Goal: Task Accomplishment & Management: Use online tool/utility

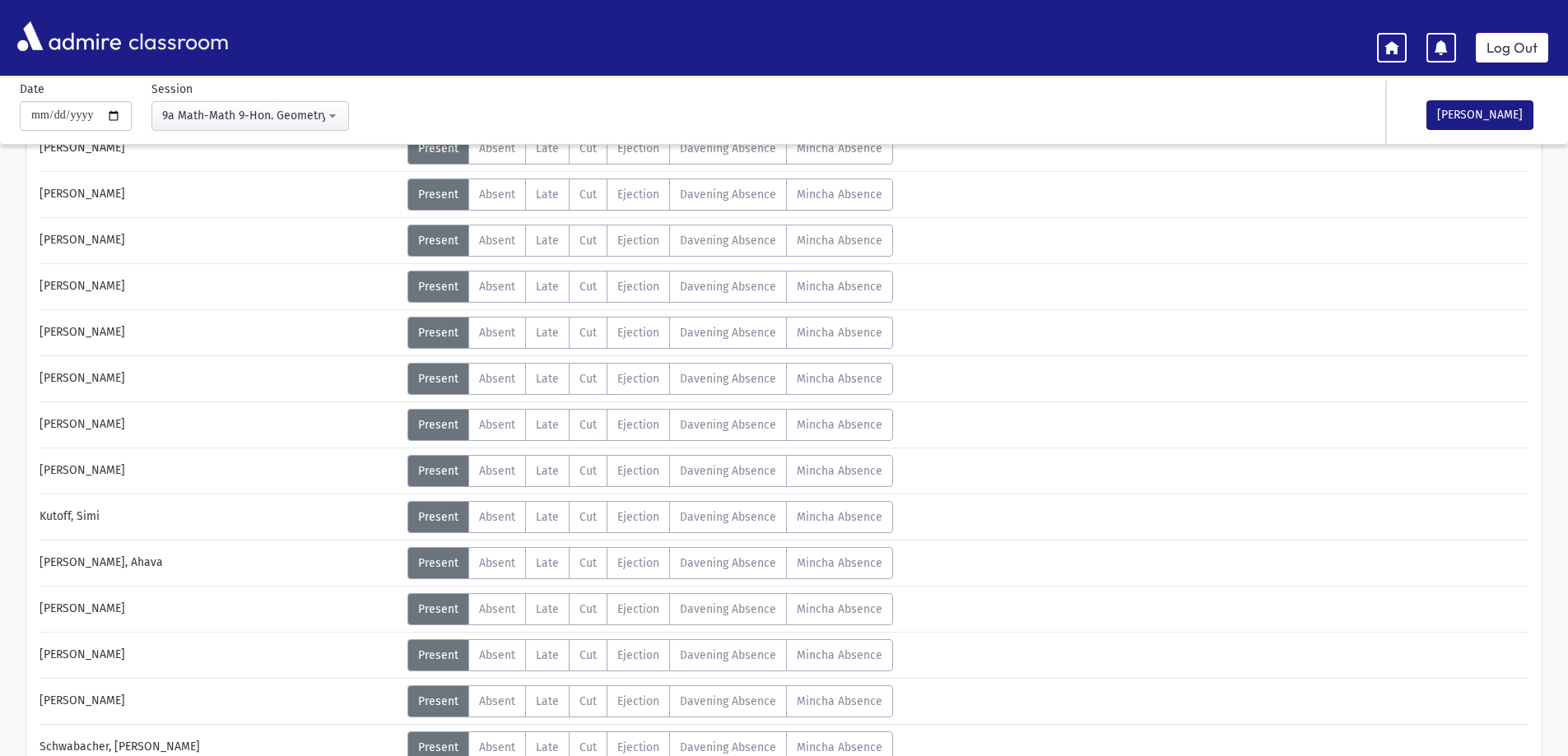
scroll to position [247, 0]
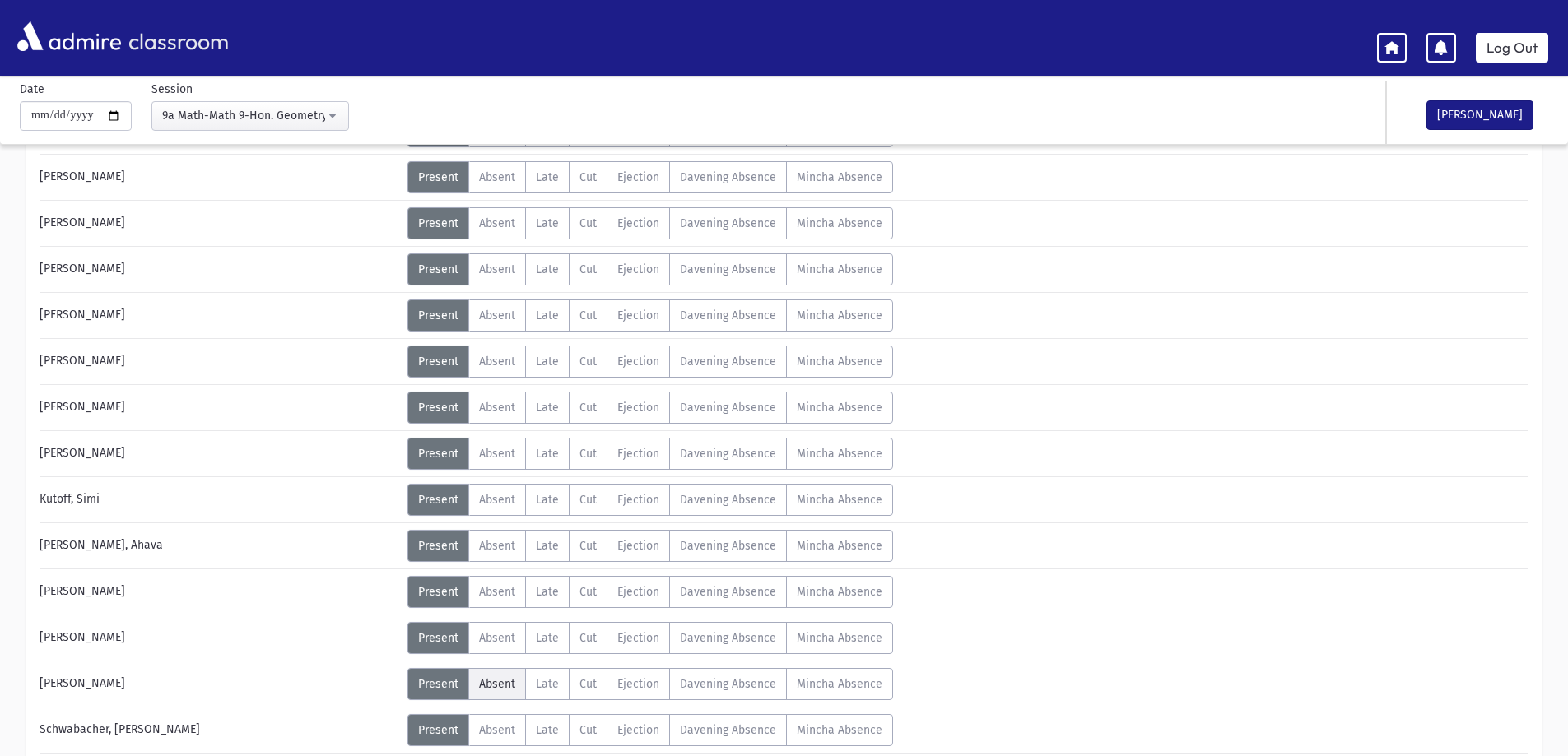
click at [496, 687] on span "Absent" at bounding box center [497, 684] width 36 height 14
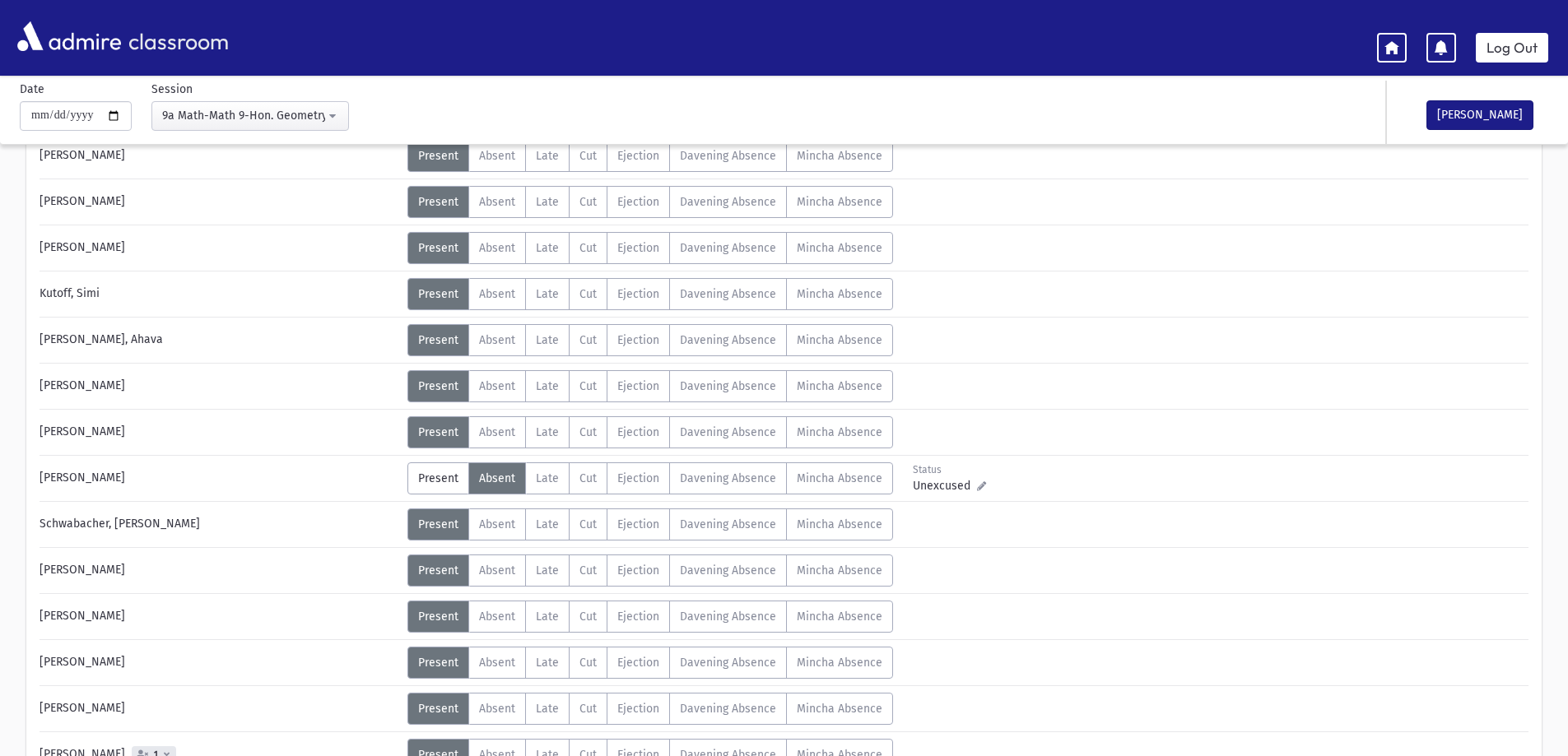
scroll to position [658, 0]
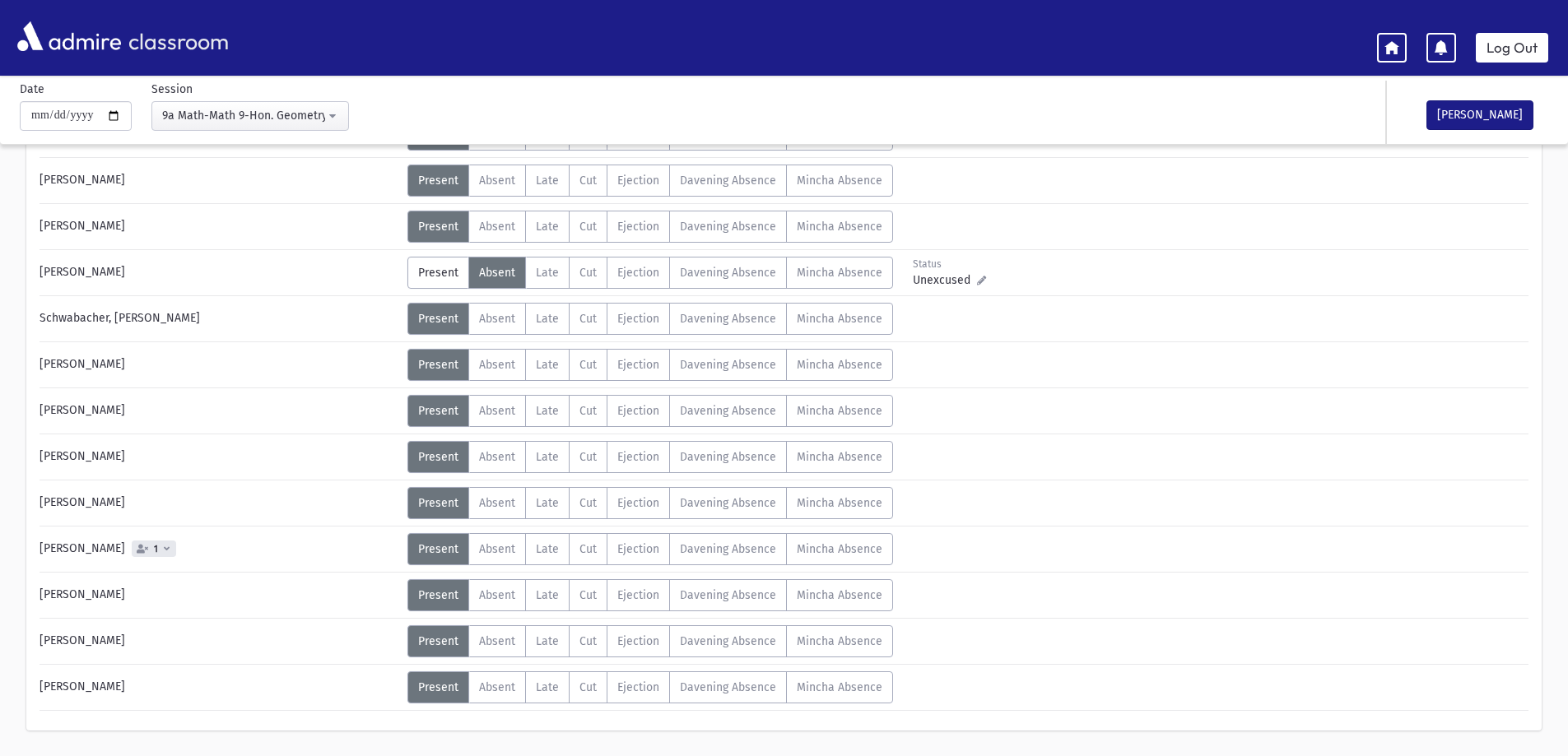
click at [496, 687] on span "Absent" at bounding box center [497, 687] width 36 height 14
click at [1448, 119] on button "[PERSON_NAME]" at bounding box center [1479, 115] width 107 height 30
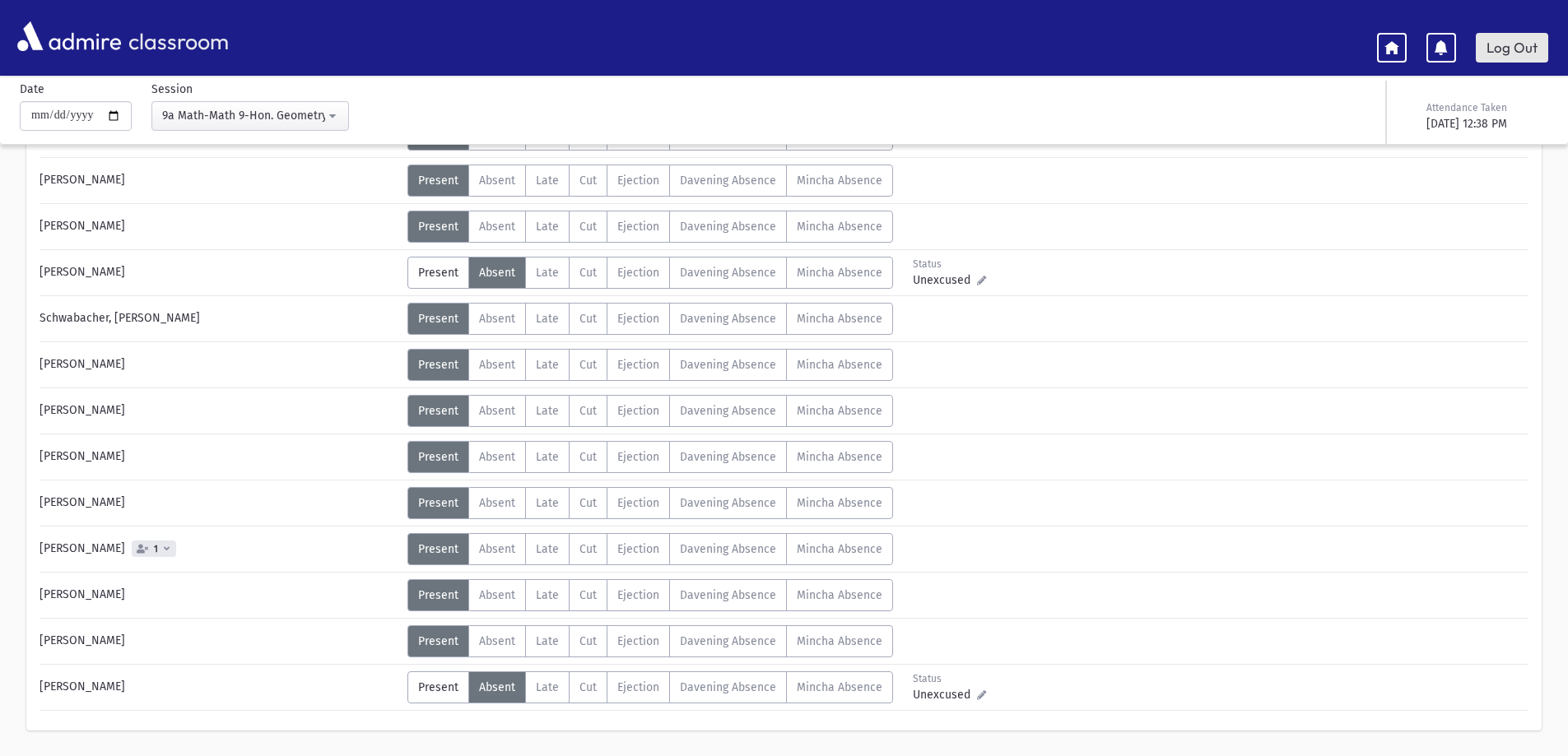
click at [1503, 39] on link "Log Out" at bounding box center [1512, 47] width 72 height 30
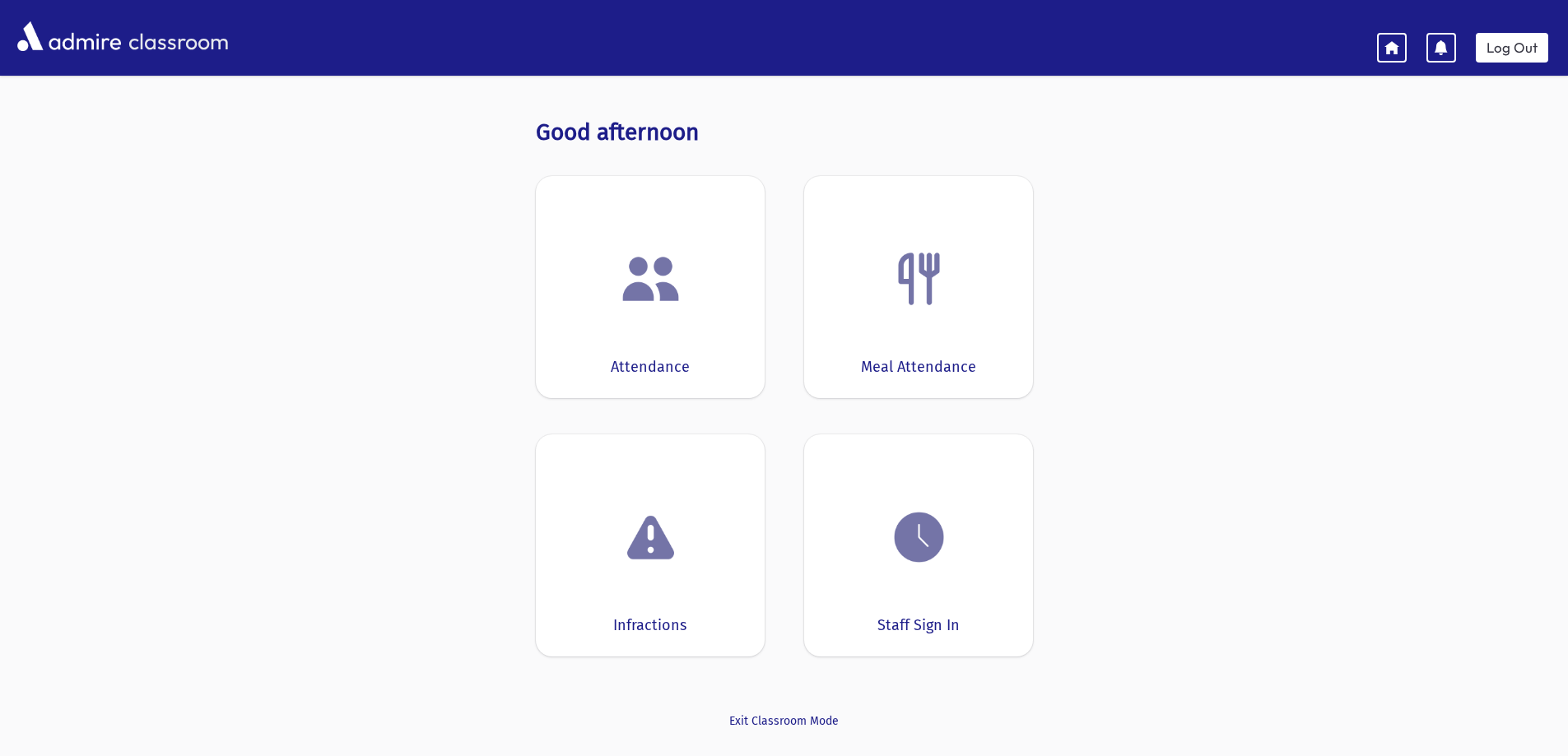
click at [628, 318] on div "Attendance" at bounding box center [649, 288] width 229 height 222
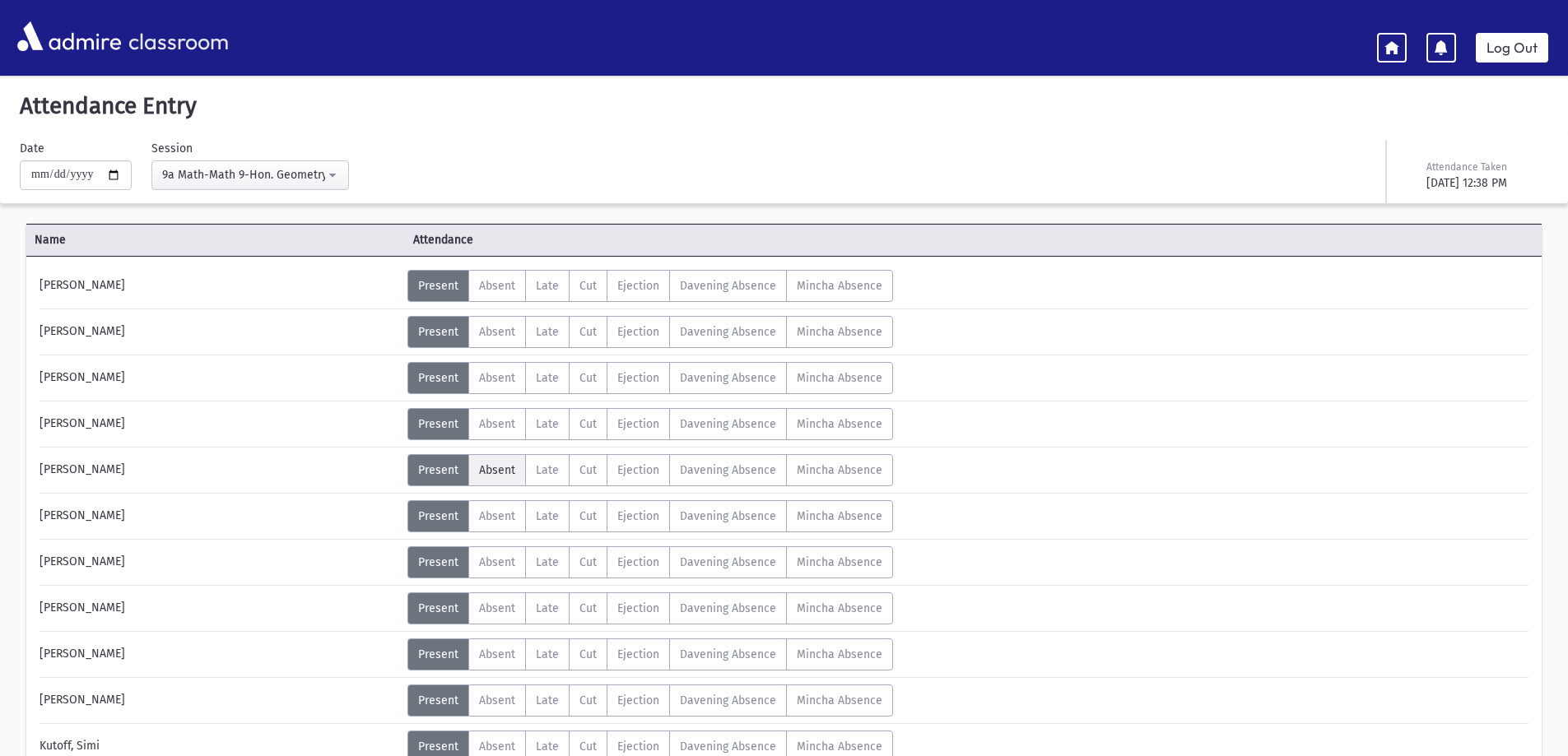
click at [498, 476] on span "Absent" at bounding box center [497, 469] width 36 height 14
click at [1506, 42] on link "Log Out" at bounding box center [1512, 47] width 72 height 30
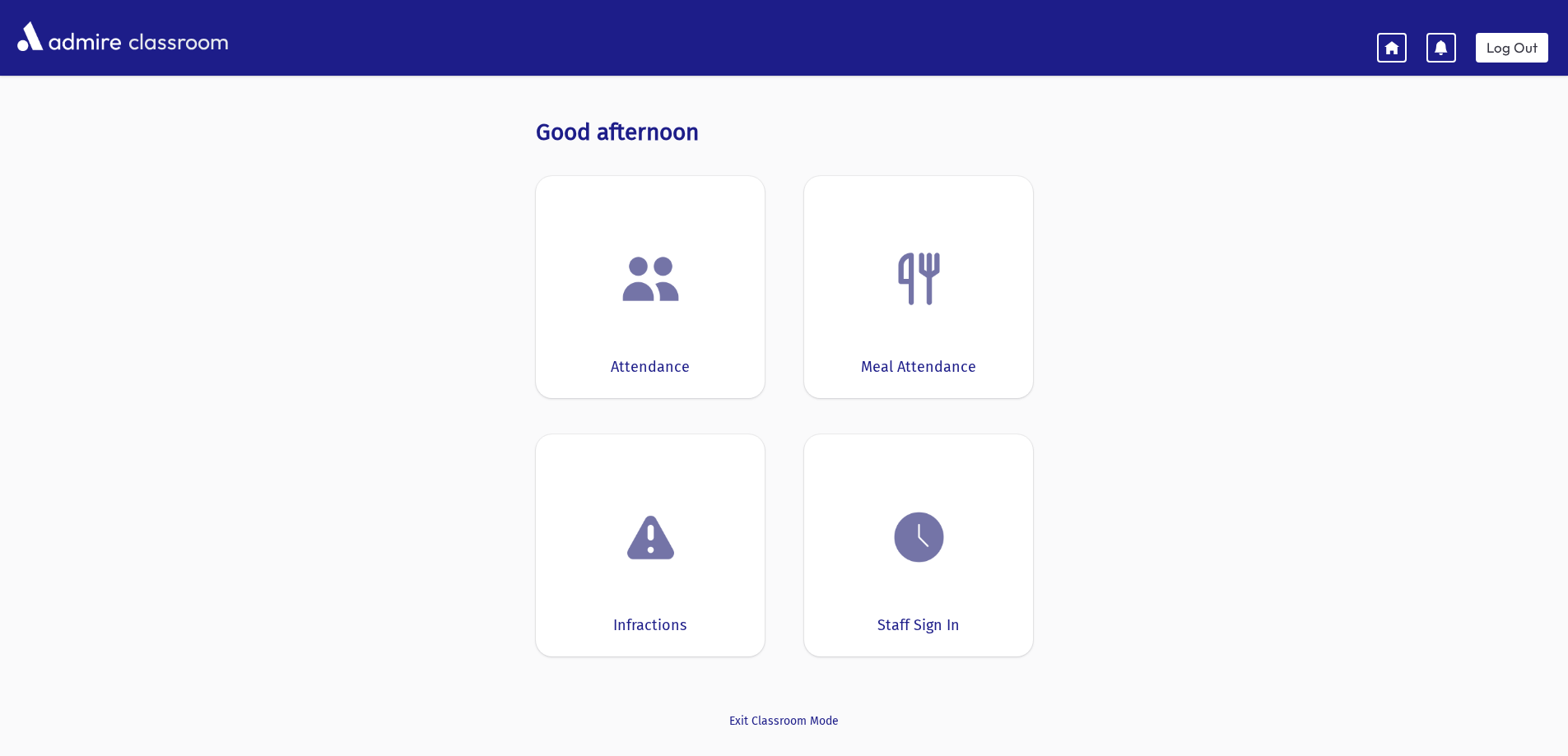
click at [650, 219] on div "Attendance" at bounding box center [649, 288] width 229 height 222
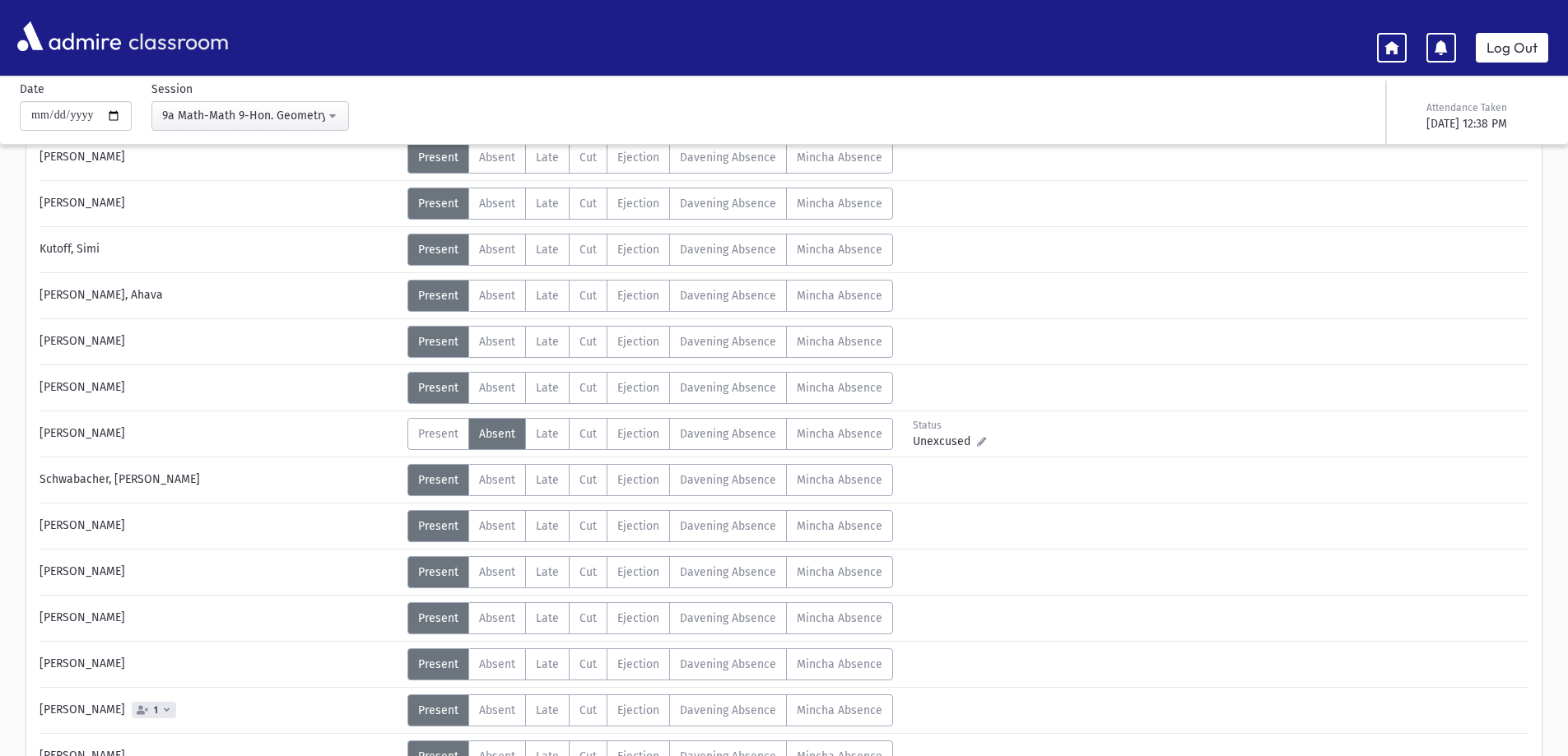
scroll to position [706, 0]
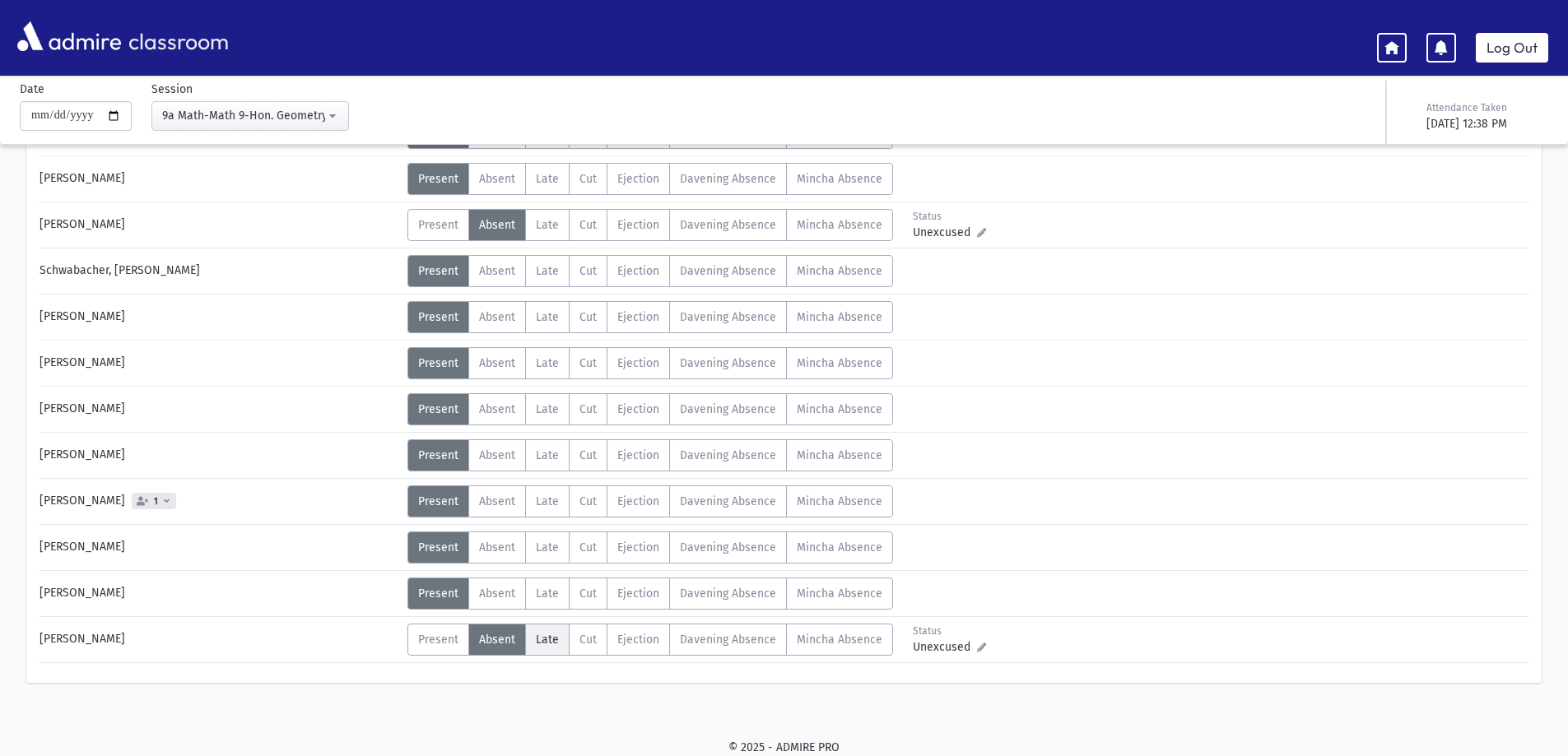
click at [556, 639] on span "Late" at bounding box center [546, 639] width 23 height 14
click at [977, 646] on icon at bounding box center [981, 647] width 9 height 9
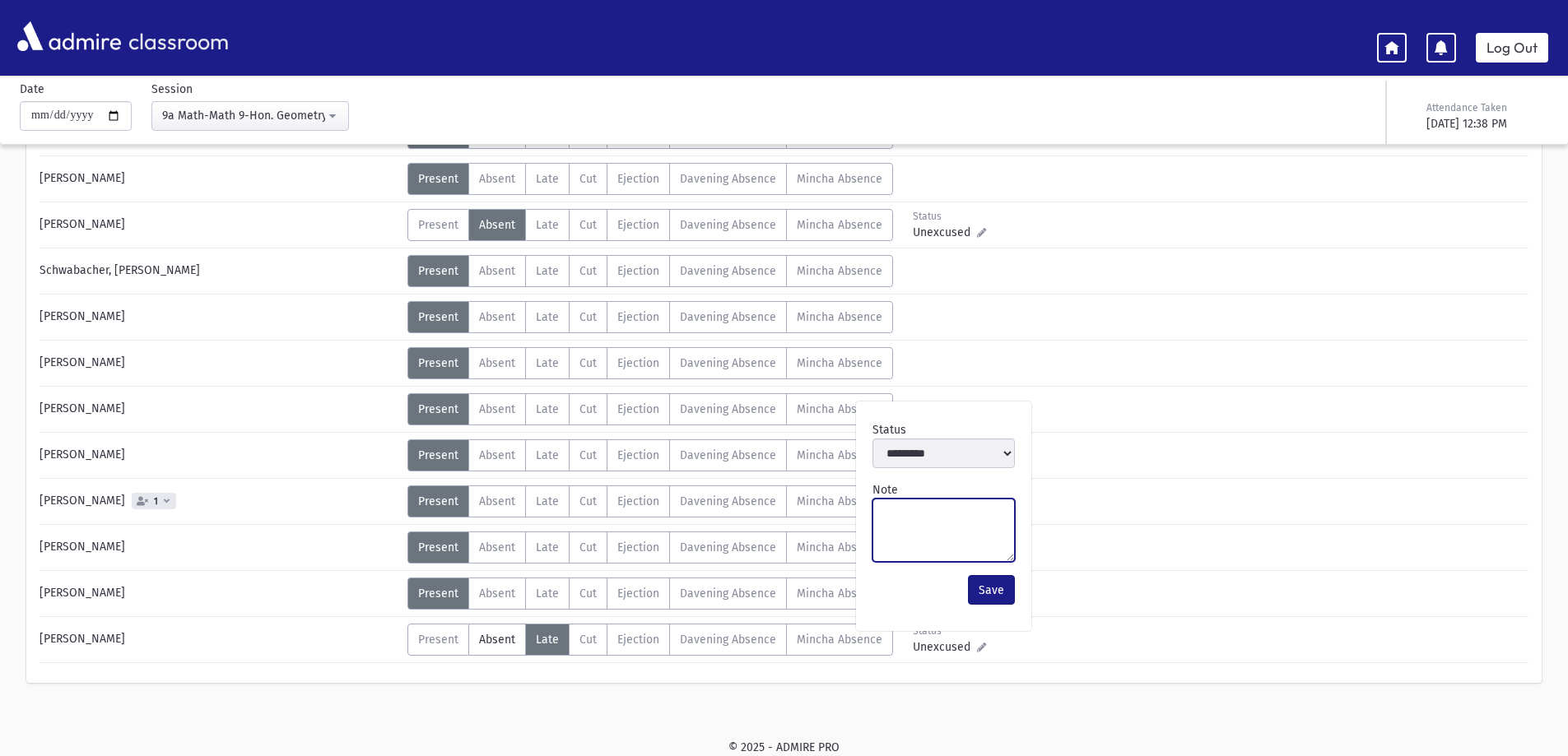
click at [960, 518] on textarea "Note" at bounding box center [943, 531] width 142 height 63
type textarea "**********"
click at [979, 582] on button "Save" at bounding box center [991, 590] width 47 height 30
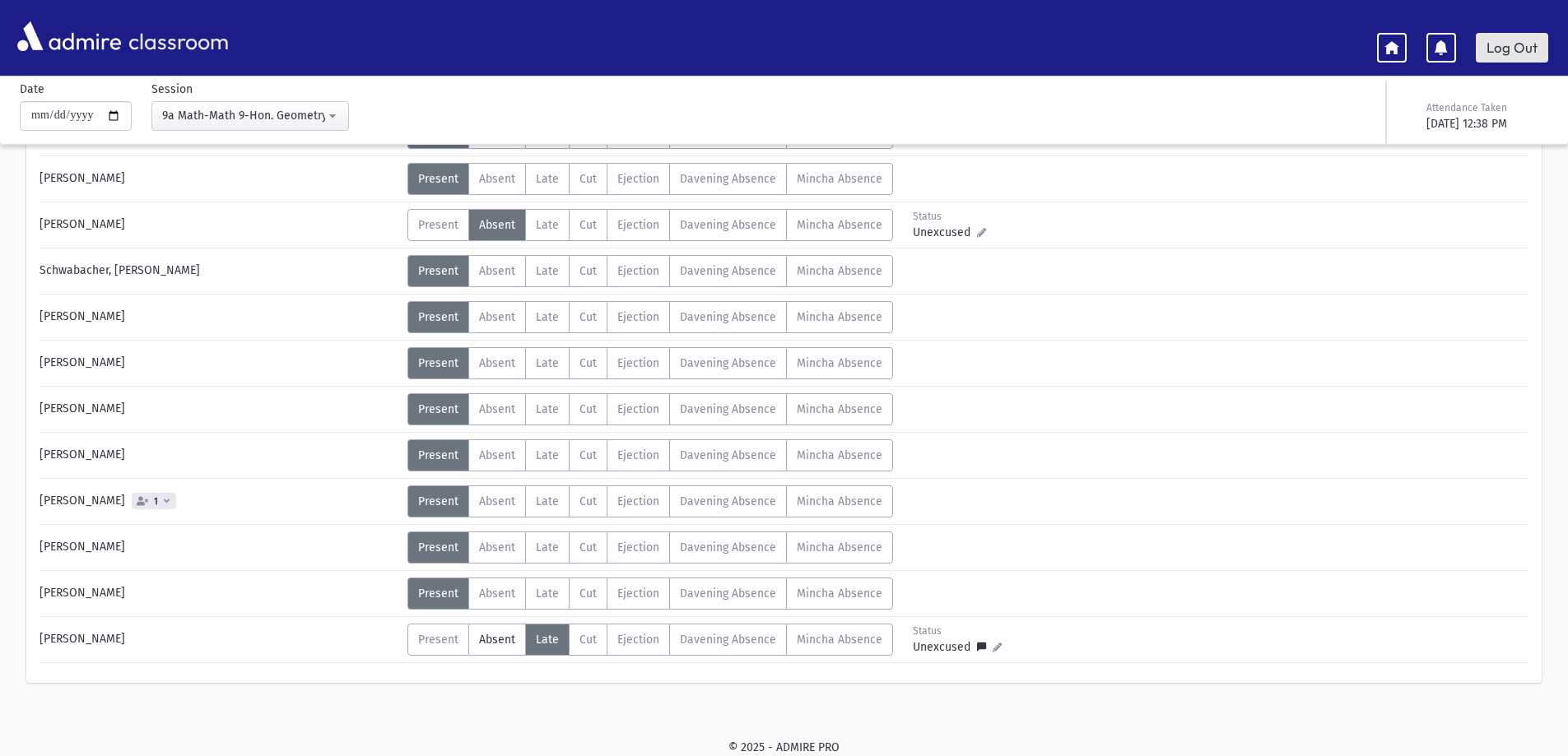
click at [1499, 53] on link "Log Out" at bounding box center [1512, 47] width 72 height 30
